Goal: Task Accomplishment & Management: Use online tool/utility

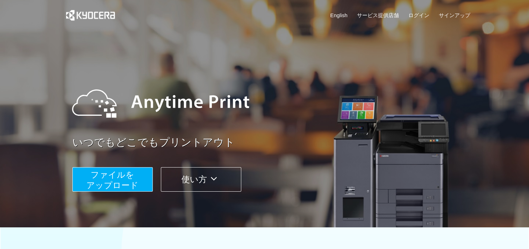
click at [118, 180] on span "ファイルを ​​アップロード" at bounding box center [112, 180] width 52 height 20
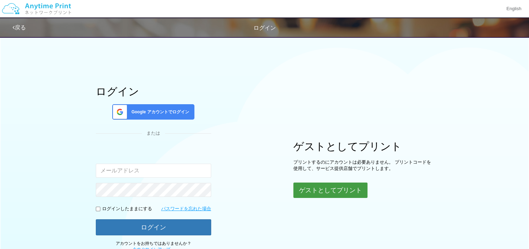
click at [352, 195] on button "ゲストとしてプリント" at bounding box center [330, 190] width 74 height 15
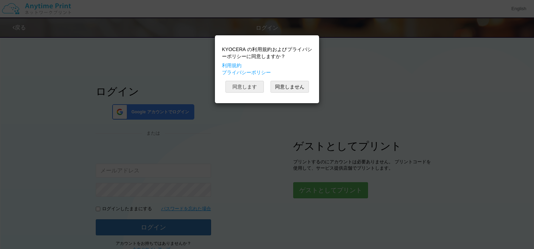
click at [248, 89] on button "同意します" at bounding box center [245, 87] width 38 height 12
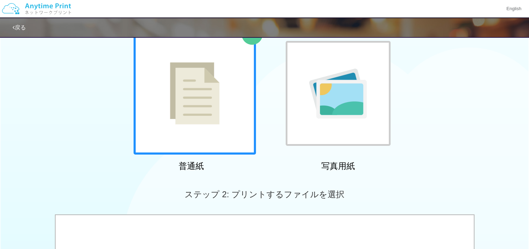
scroll to position [50, 0]
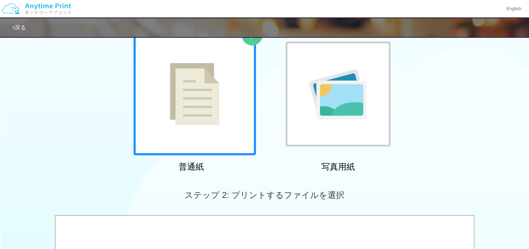
click at [217, 115] on img at bounding box center [195, 94] width 50 height 62
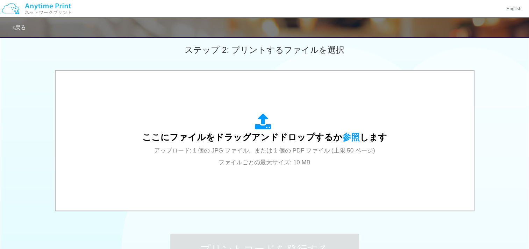
scroll to position [195, 0]
click at [348, 138] on span "参照" at bounding box center [350, 138] width 17 height 10
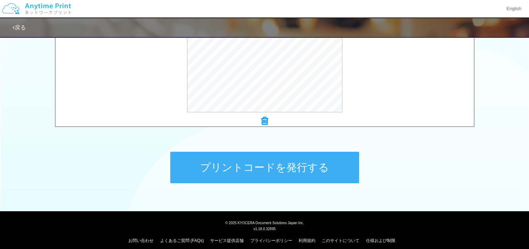
scroll to position [282, 0]
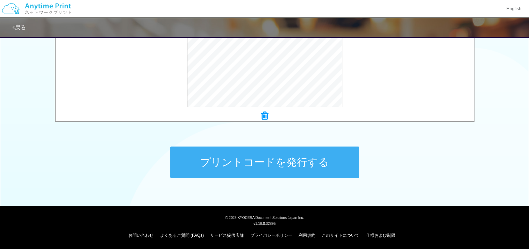
click at [336, 163] on button "プリントコードを発行する" at bounding box center [264, 161] width 189 height 31
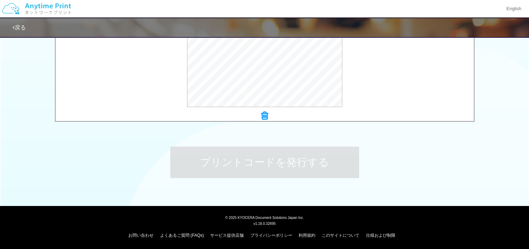
scroll to position [0, 0]
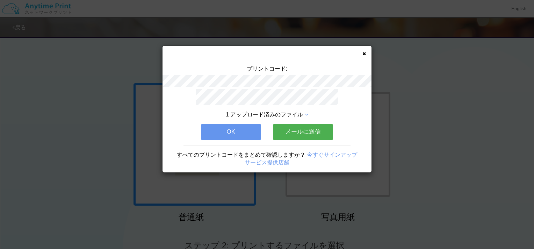
click at [238, 129] on button "OK" at bounding box center [231, 131] width 60 height 15
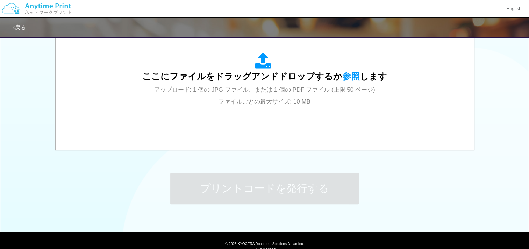
scroll to position [239, 0]
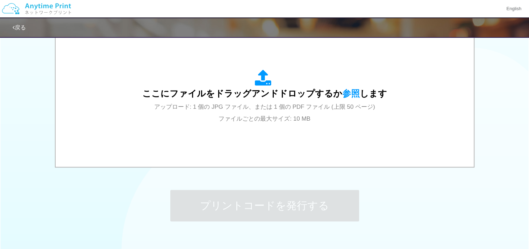
click at [296, 129] on div "ここにファイルをドラッグアンドドロップするか 参照 します アップロード: 1 個の JPG ファイル、または 1 個の PDF ファイル (上限 50 ペー…" at bounding box center [265, 97] width 404 height 126
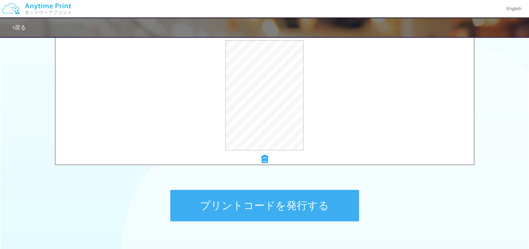
click at [249, 205] on button "プリントコードを発行する" at bounding box center [264, 205] width 189 height 31
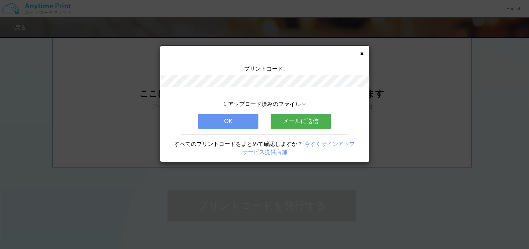
scroll to position [0, 0]
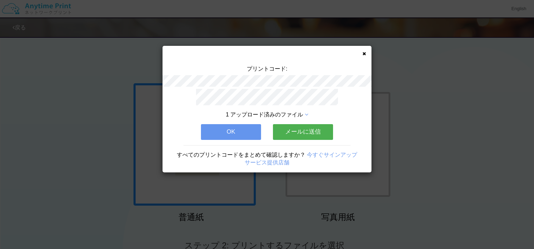
click at [237, 131] on button "OK" at bounding box center [231, 131] width 60 height 15
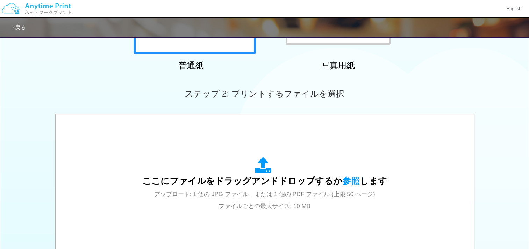
scroll to position [173, 0]
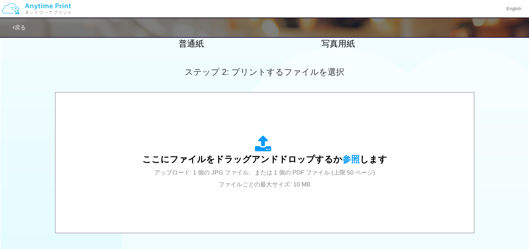
click at [265, 151] on icon at bounding box center [265, 143] width 20 height 17
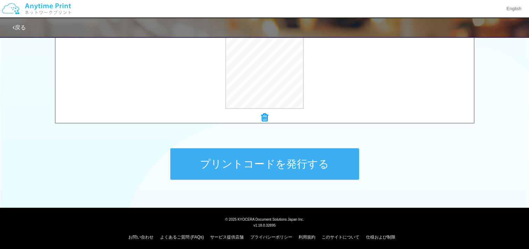
scroll to position [282, 0]
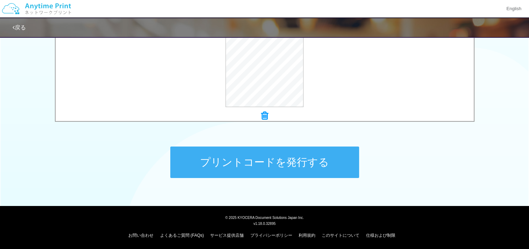
click at [313, 166] on button "プリントコードを発行する" at bounding box center [264, 161] width 189 height 31
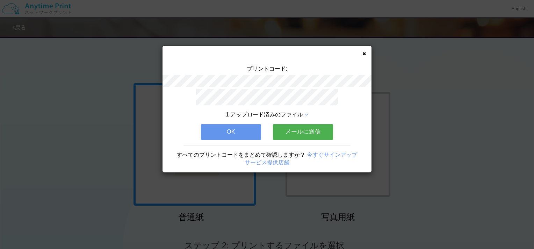
click at [363, 52] on icon at bounding box center [364, 53] width 3 height 5
